Goal: Navigation & Orientation: Find specific page/section

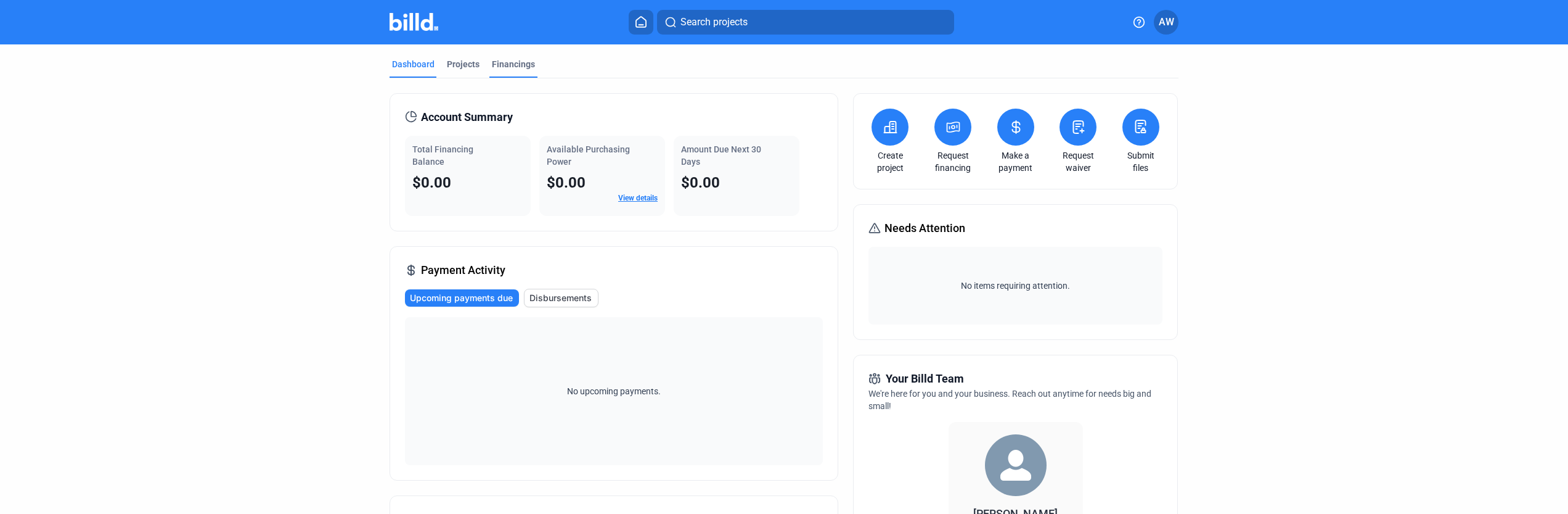
click at [519, 69] on div "Financings" at bounding box center [514, 64] width 43 height 12
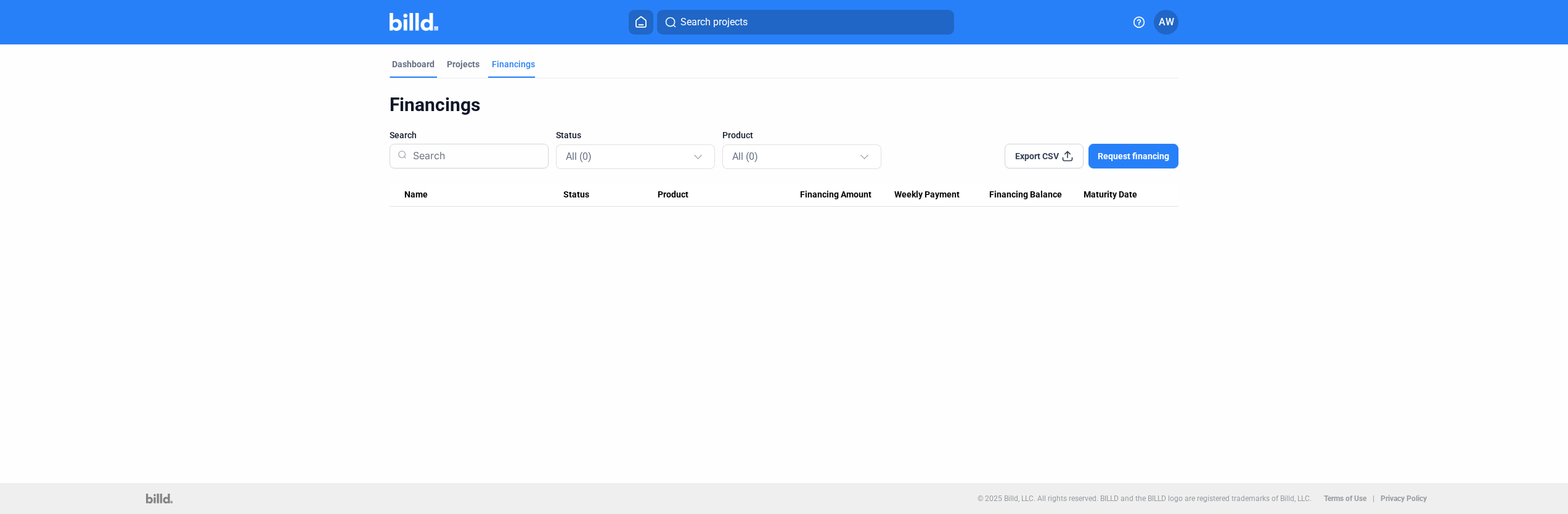
click at [426, 65] on div "Dashboard" at bounding box center [413, 64] width 42 height 12
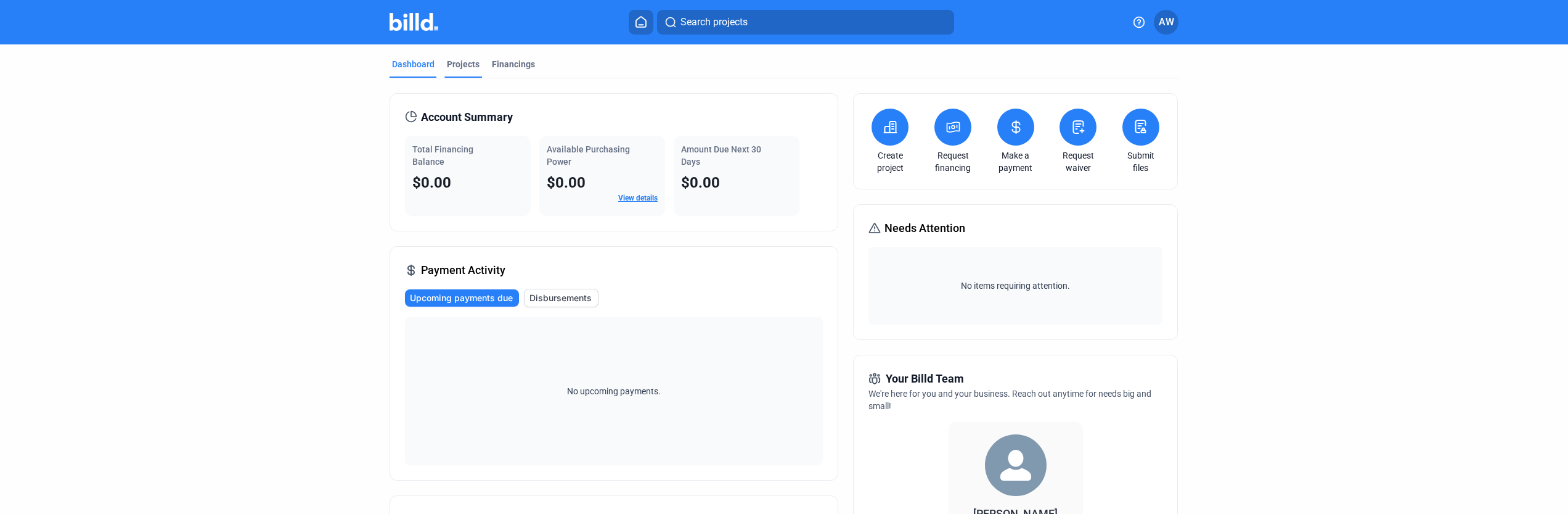
click at [453, 65] on div "Projects" at bounding box center [463, 64] width 33 height 12
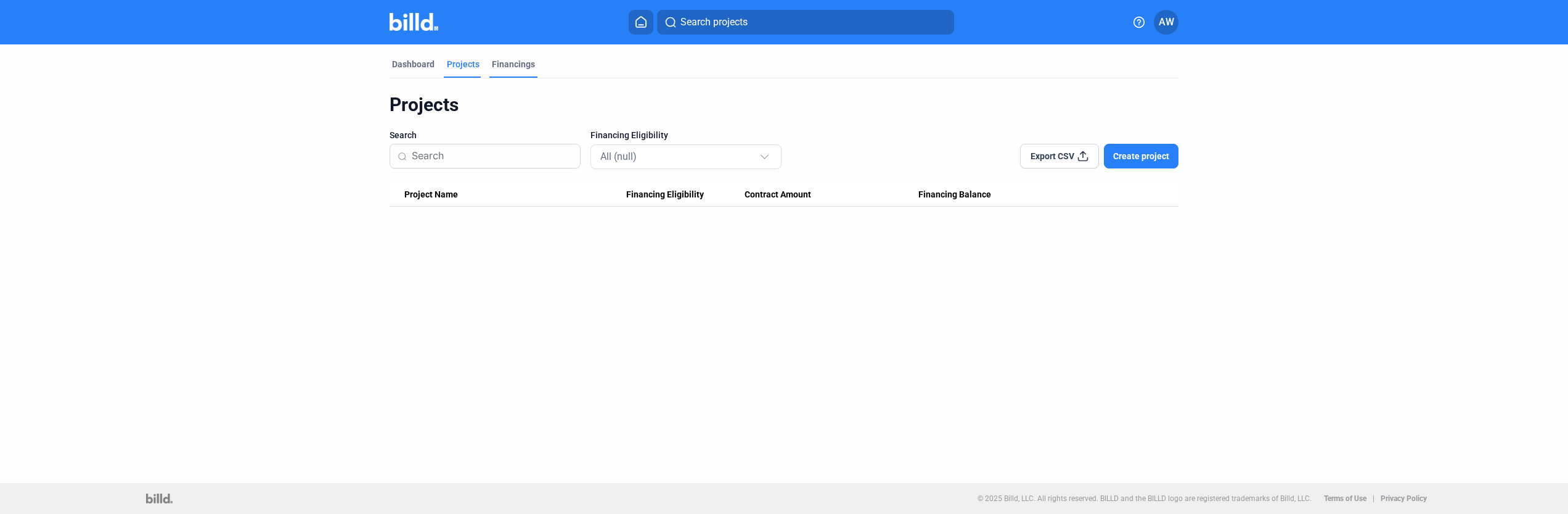
click at [515, 65] on div "Financings" at bounding box center [514, 64] width 43 height 12
